Goal: Navigation & Orientation: Find specific page/section

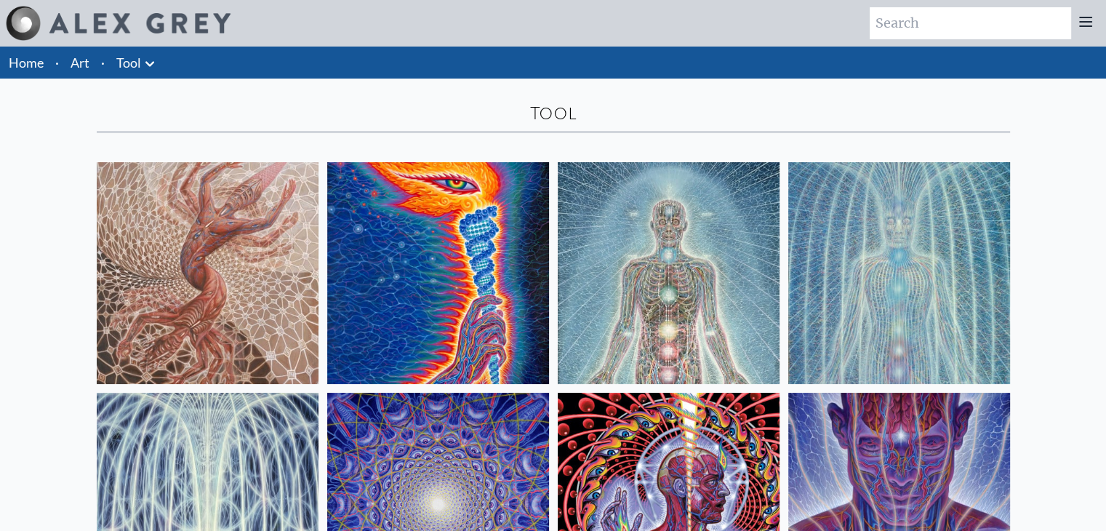
click at [85, 62] on link "Art" at bounding box center [80, 62] width 19 height 20
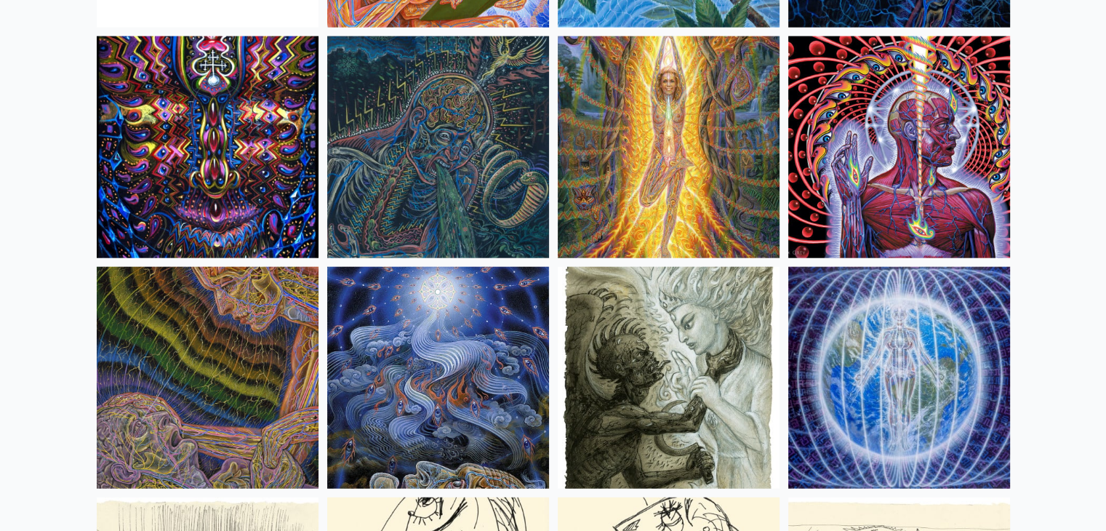
scroll to position [9118, 0]
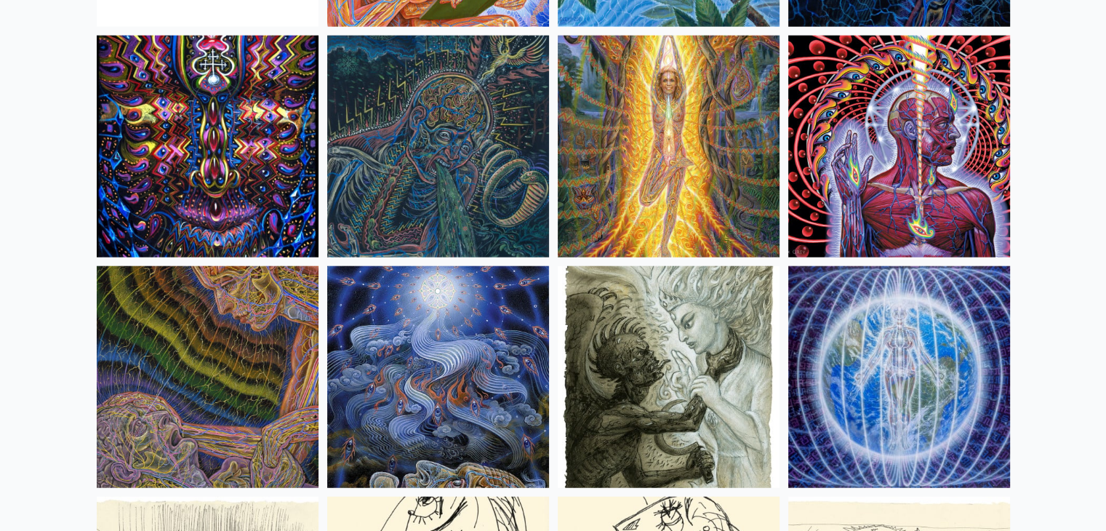
click at [916, 222] on img at bounding box center [899, 147] width 222 height 222
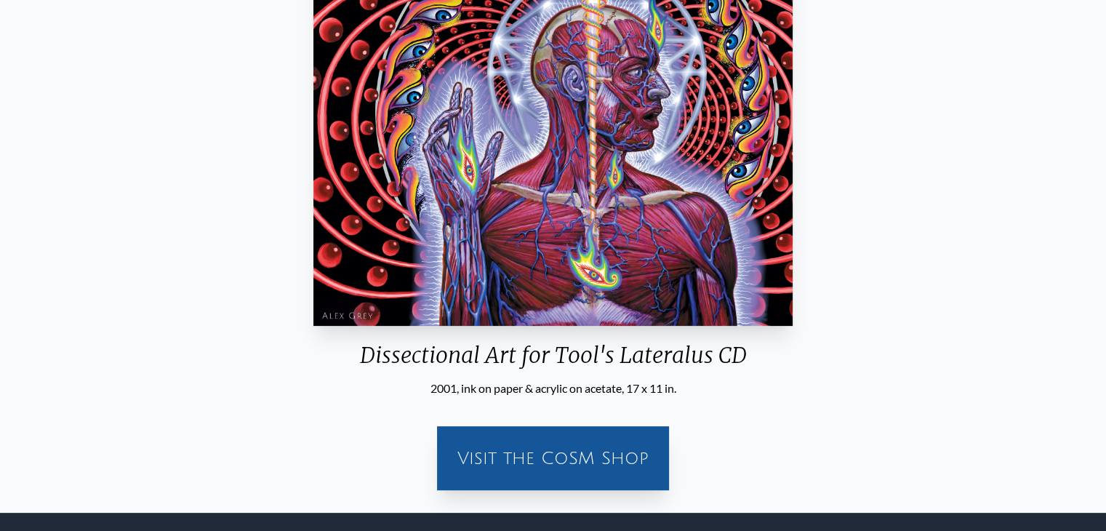
scroll to position [343, 0]
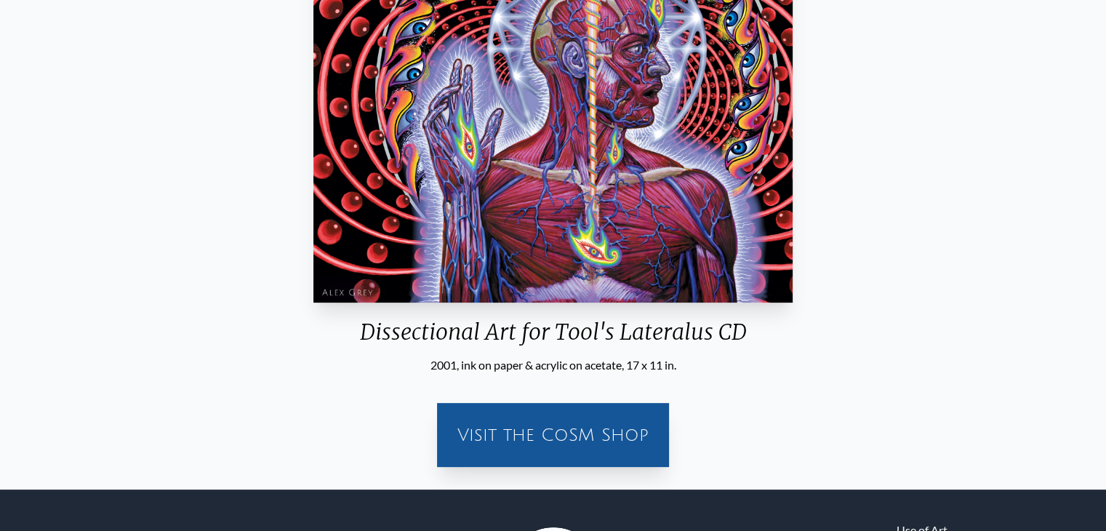
click at [564, 433] on div "Visit the CoSM Shop" at bounding box center [553, 435] width 215 height 47
